Goal: Task Accomplishment & Management: Use online tool/utility

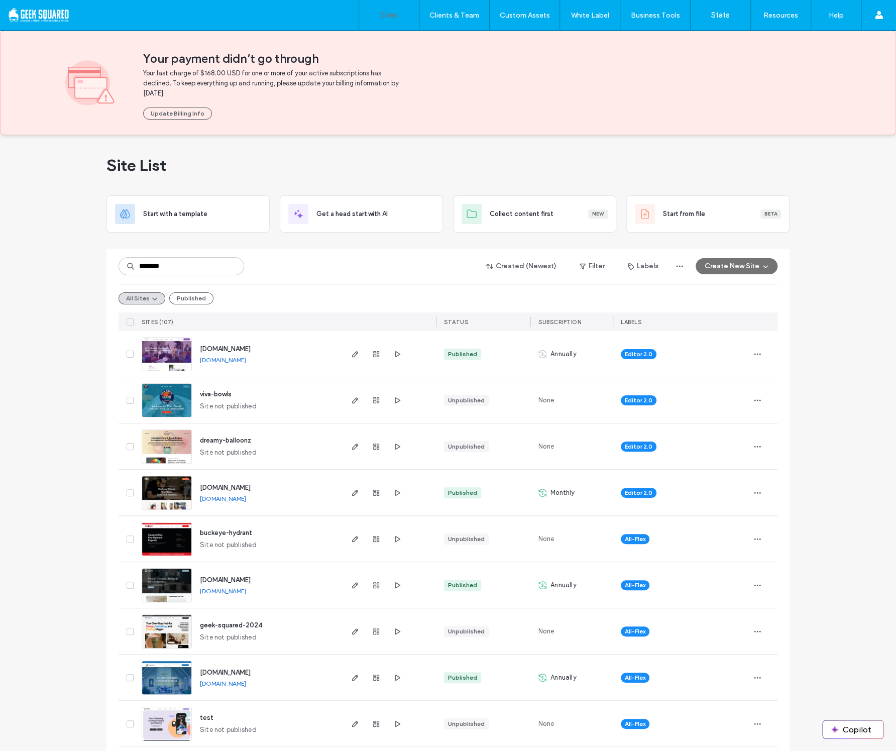
type input "********"
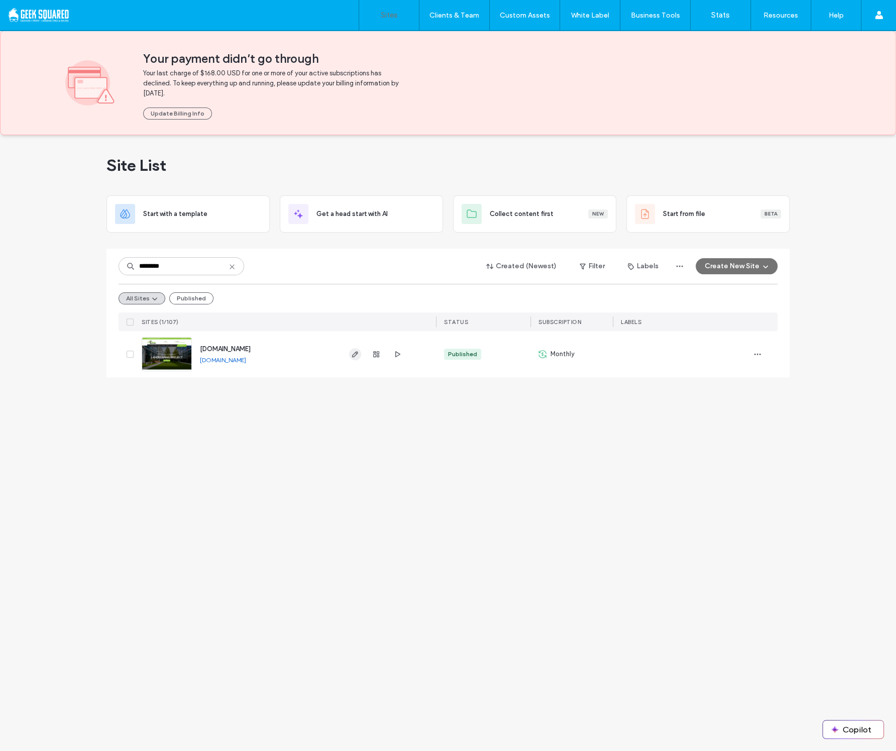
click at [351, 356] on icon "button" at bounding box center [355, 354] width 8 height 8
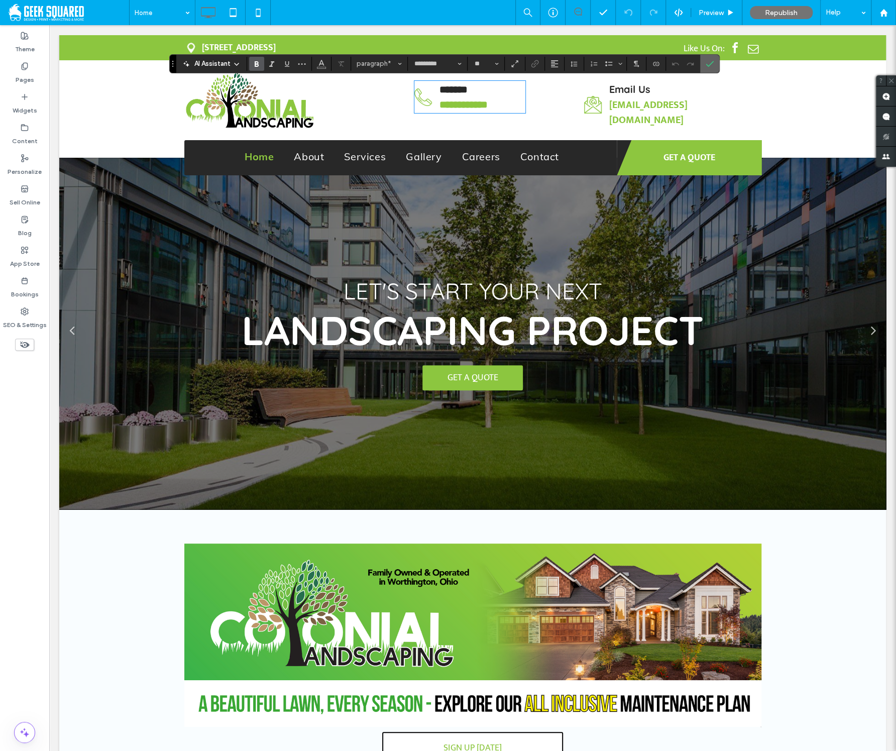
scroll to position [1, 0]
click at [712, 66] on icon "Confirm" at bounding box center [710, 64] width 8 height 8
